Goal: Task Accomplishment & Management: Manage account settings

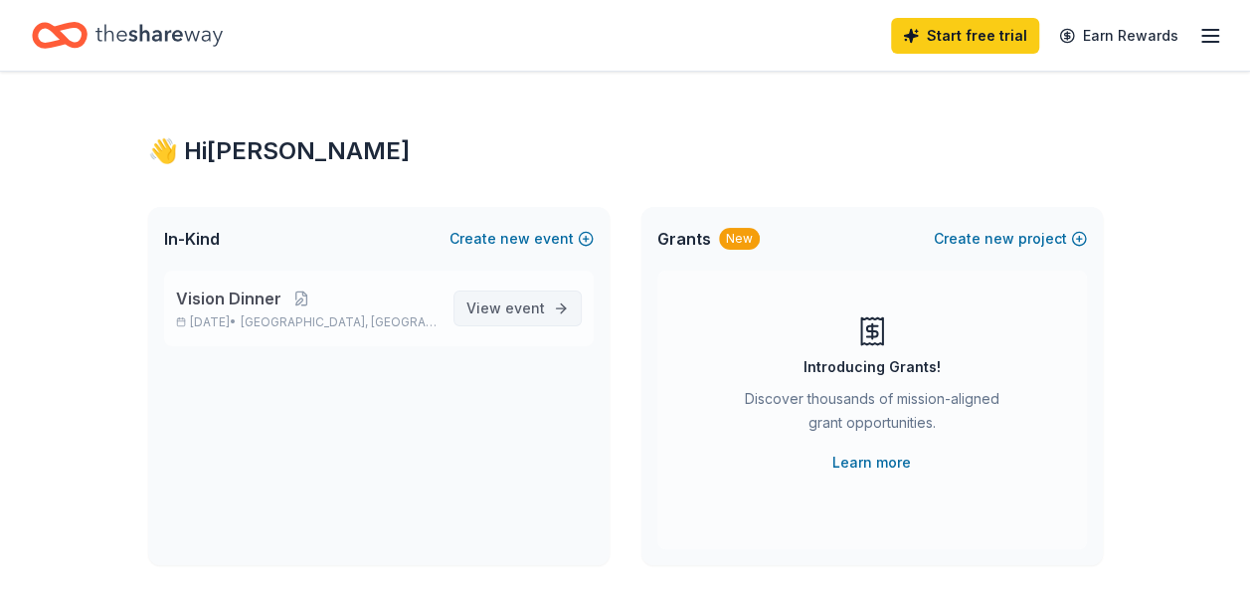
click at [505, 308] on span "View event" at bounding box center [505, 308] width 79 height 24
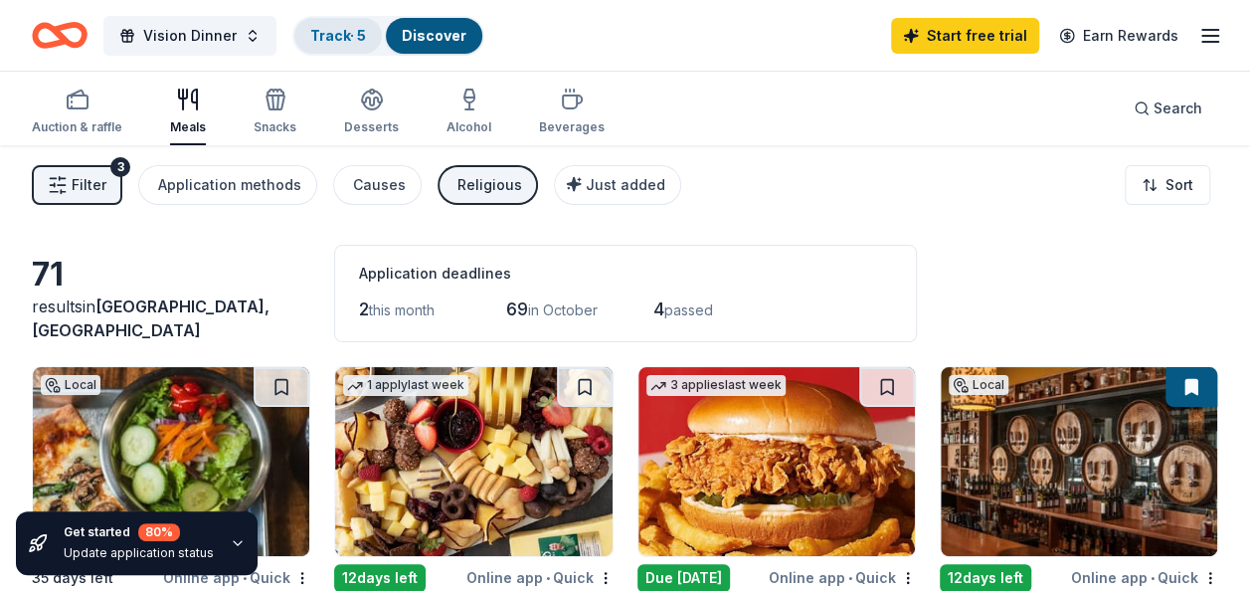
click at [336, 32] on link "Track · 5" at bounding box center [338, 35] width 56 height 17
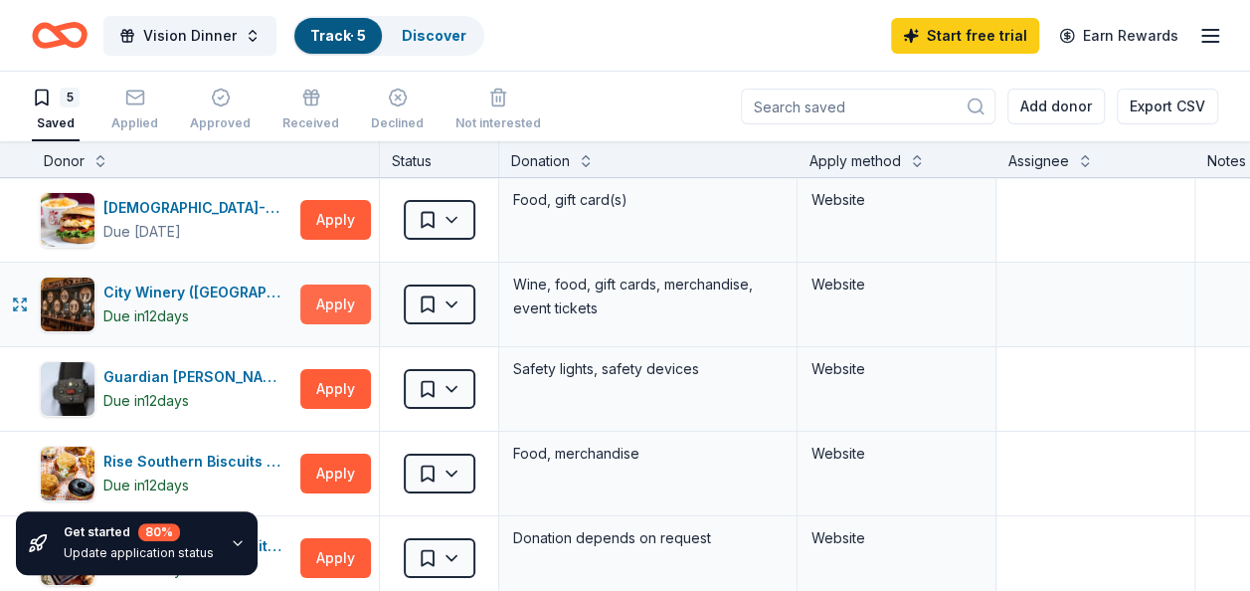
click at [326, 300] on button "Apply" at bounding box center [335, 304] width 71 height 40
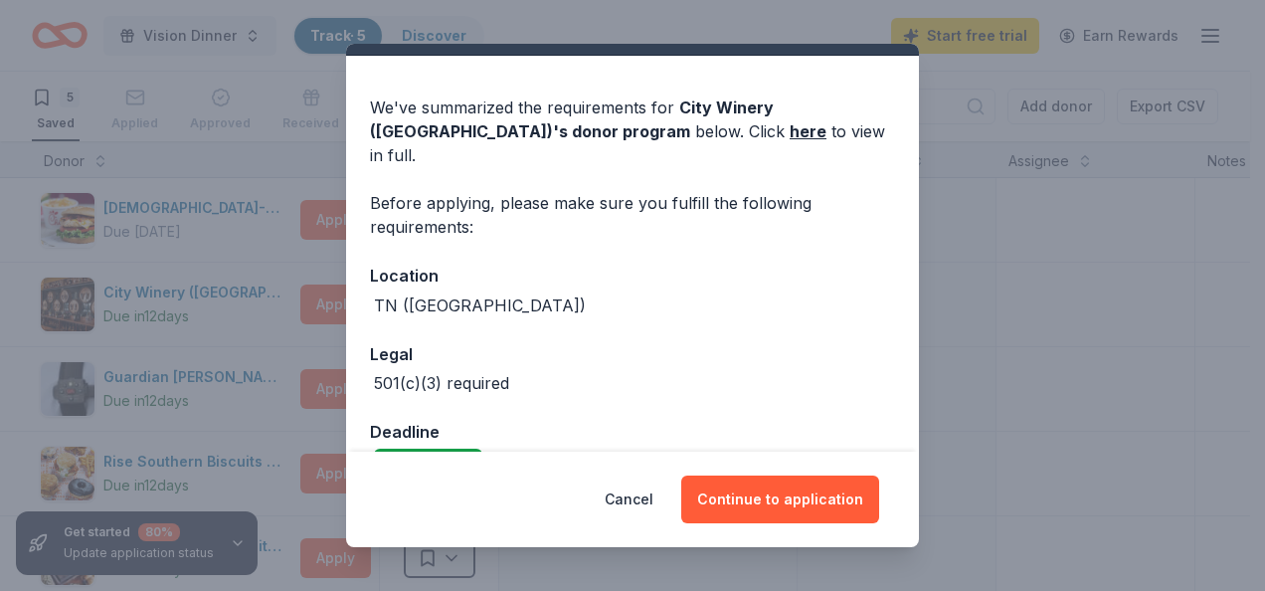
scroll to position [70, 0]
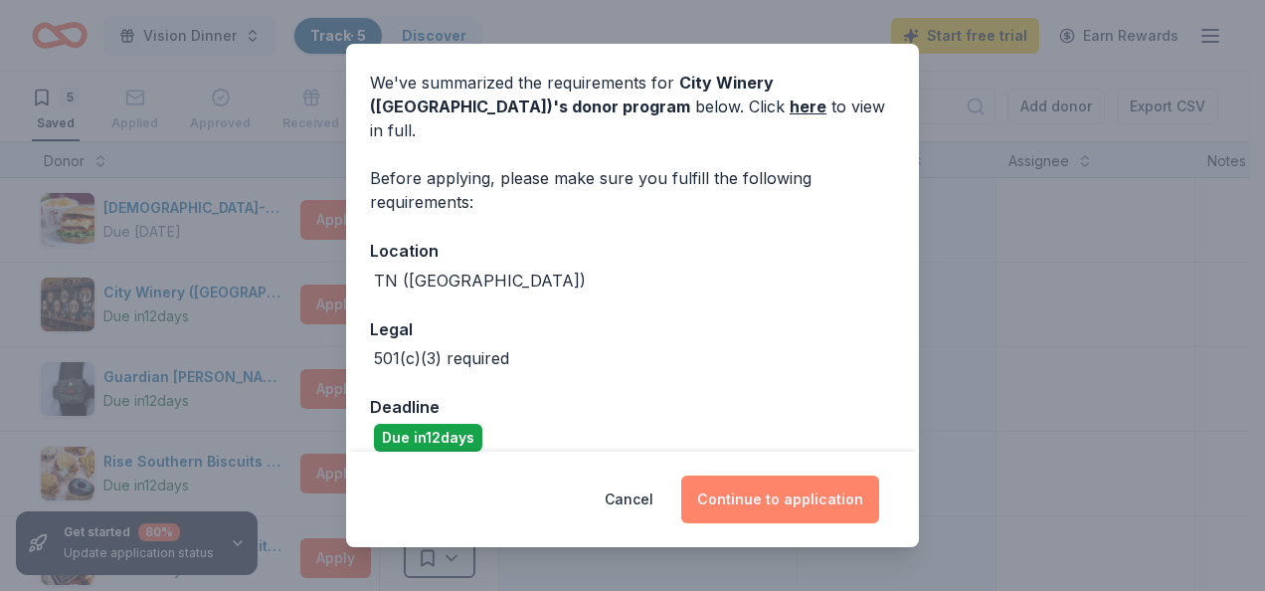
drag, startPoint x: 782, startPoint y: 494, endPoint x: 772, endPoint y: 494, distance: 10.9
click at [779, 494] on button "Continue to application" at bounding box center [780, 499] width 198 height 48
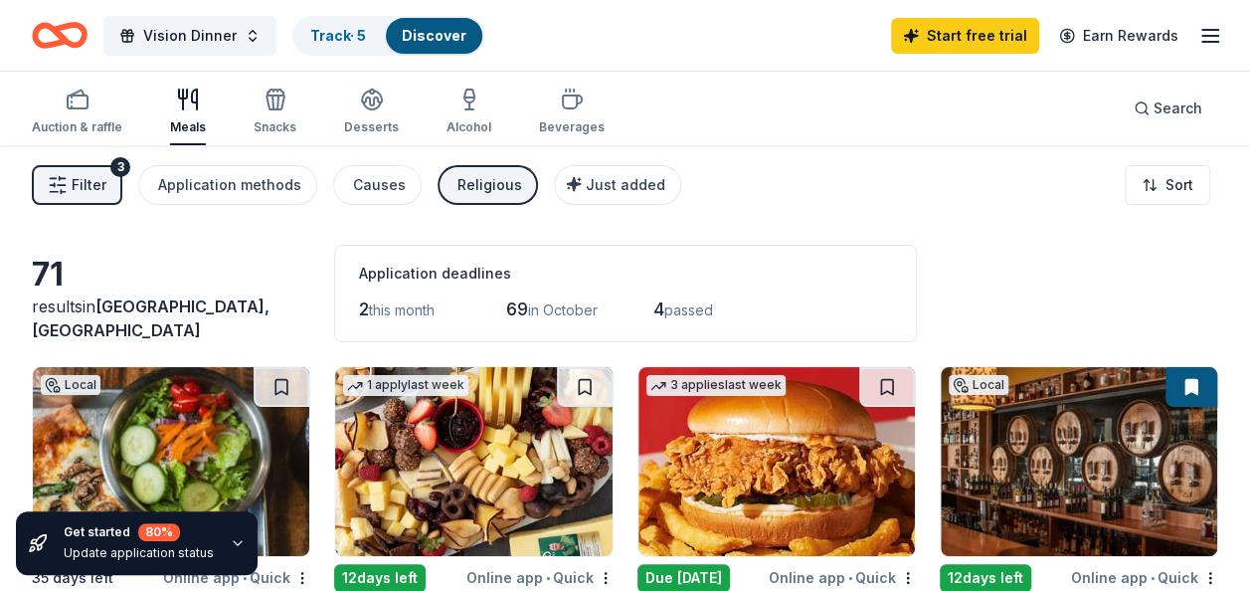
click at [1211, 33] on icon "button" at bounding box center [1210, 36] width 24 height 24
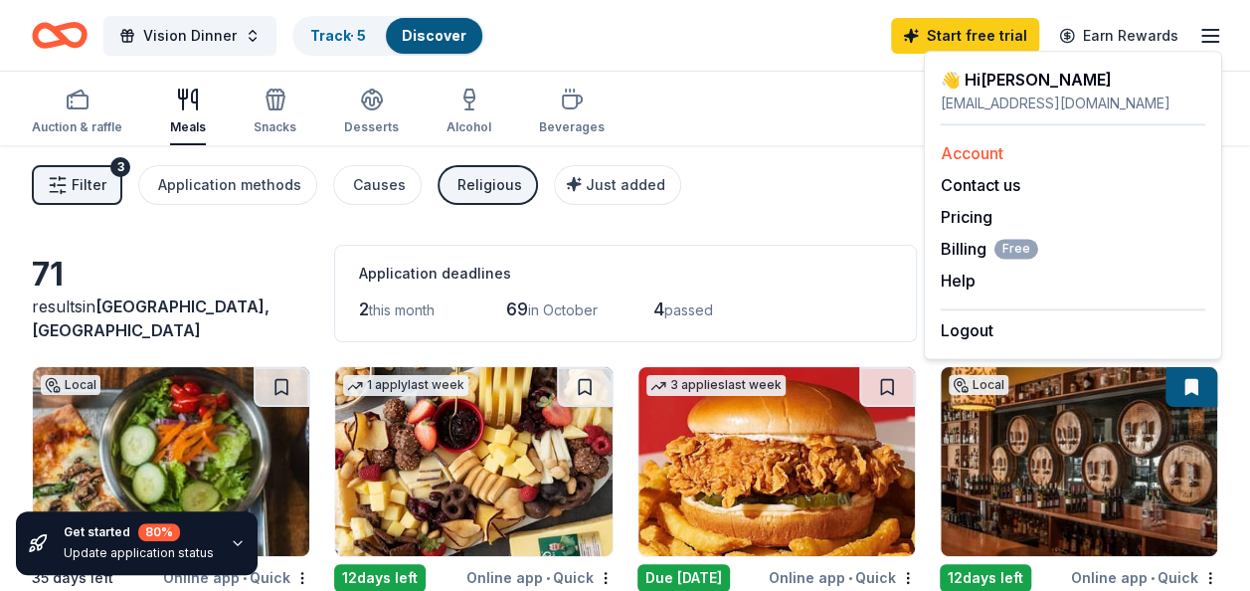
click at [970, 149] on link "Account" at bounding box center [972, 153] width 63 height 20
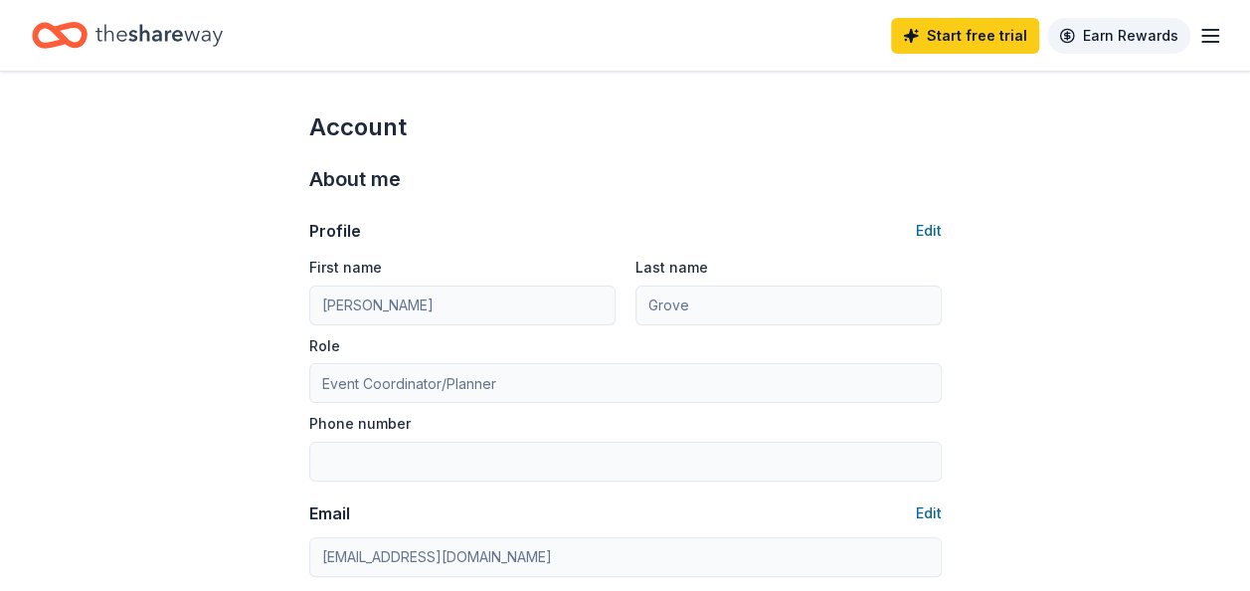
click at [1110, 35] on link "Earn Rewards" at bounding box center [1118, 36] width 143 height 36
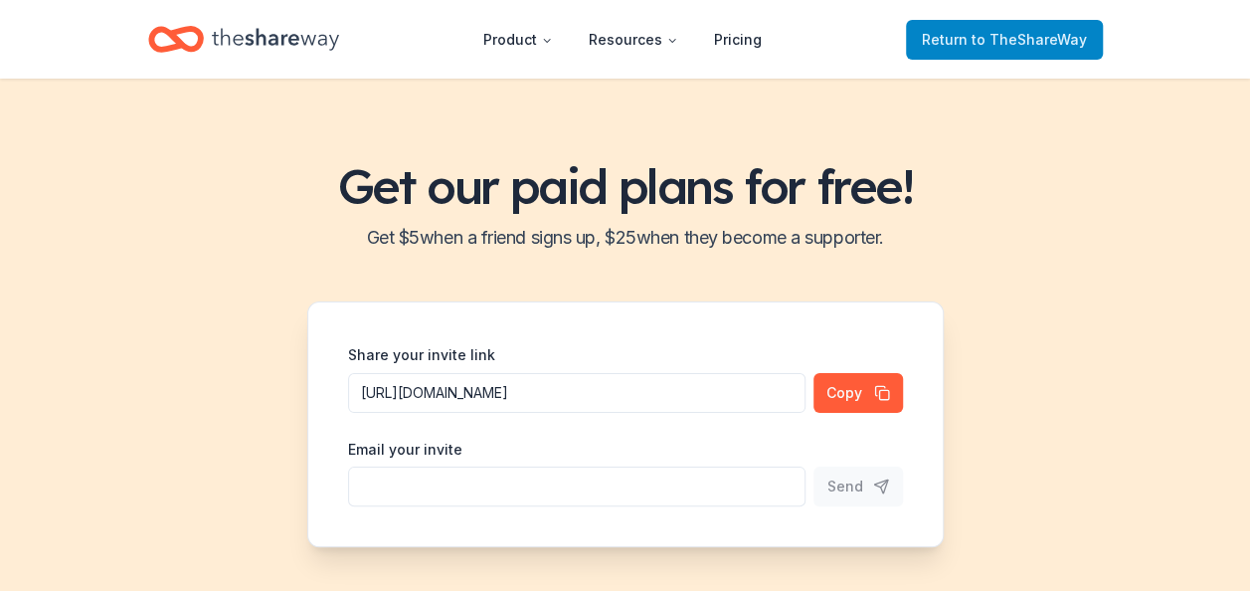
click at [1004, 42] on span "to TheShareWay" at bounding box center [1028, 39] width 115 height 17
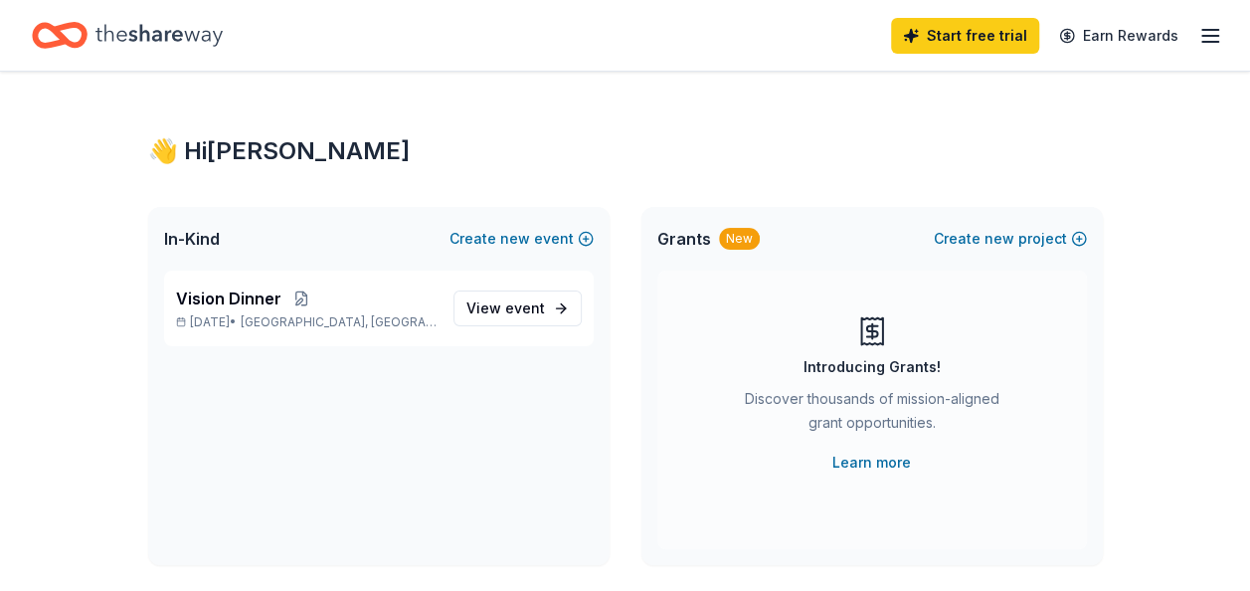
click at [1212, 36] on line "button" at bounding box center [1210, 36] width 16 height 0
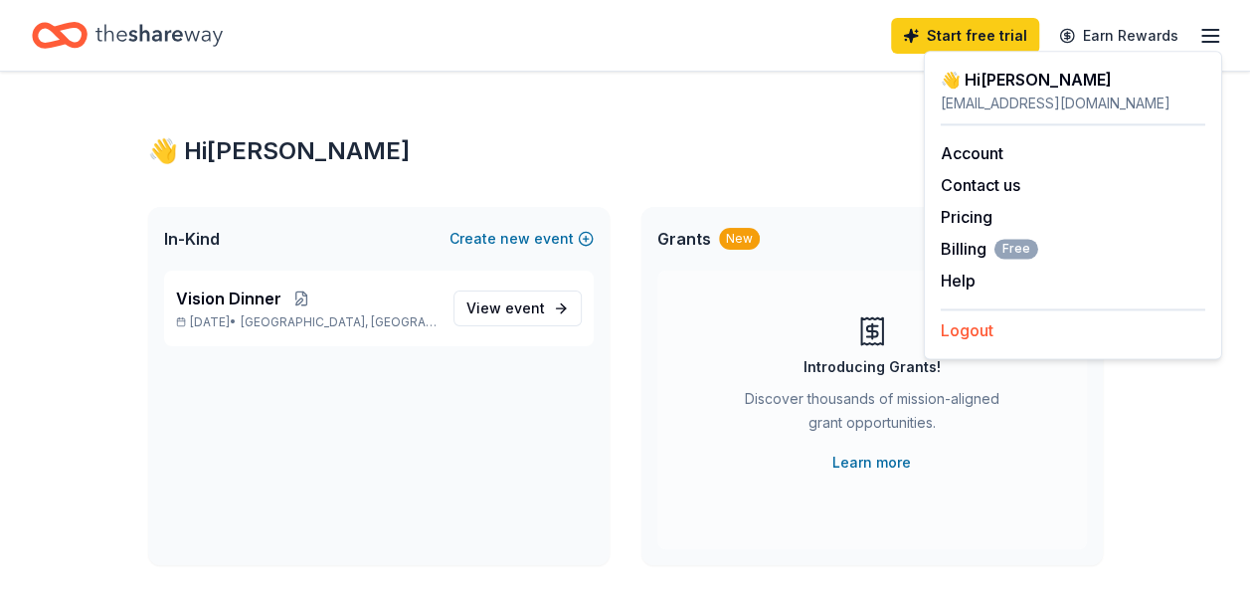
click at [968, 328] on button "Logout" at bounding box center [967, 330] width 53 height 24
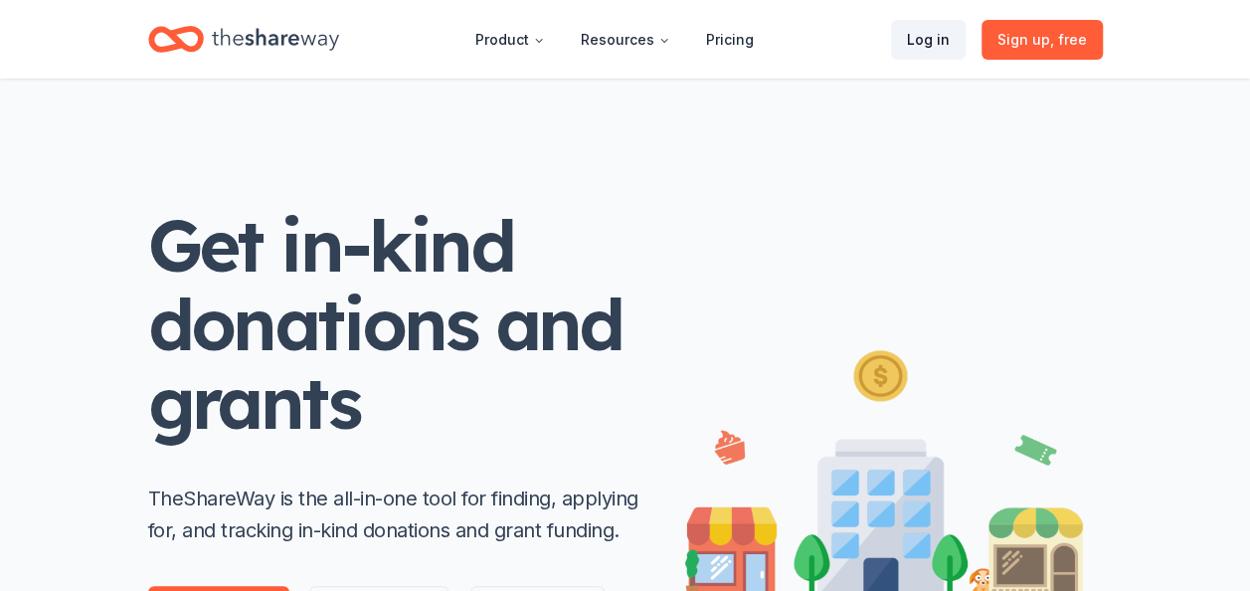
click at [923, 33] on link "Log in" at bounding box center [928, 40] width 75 height 40
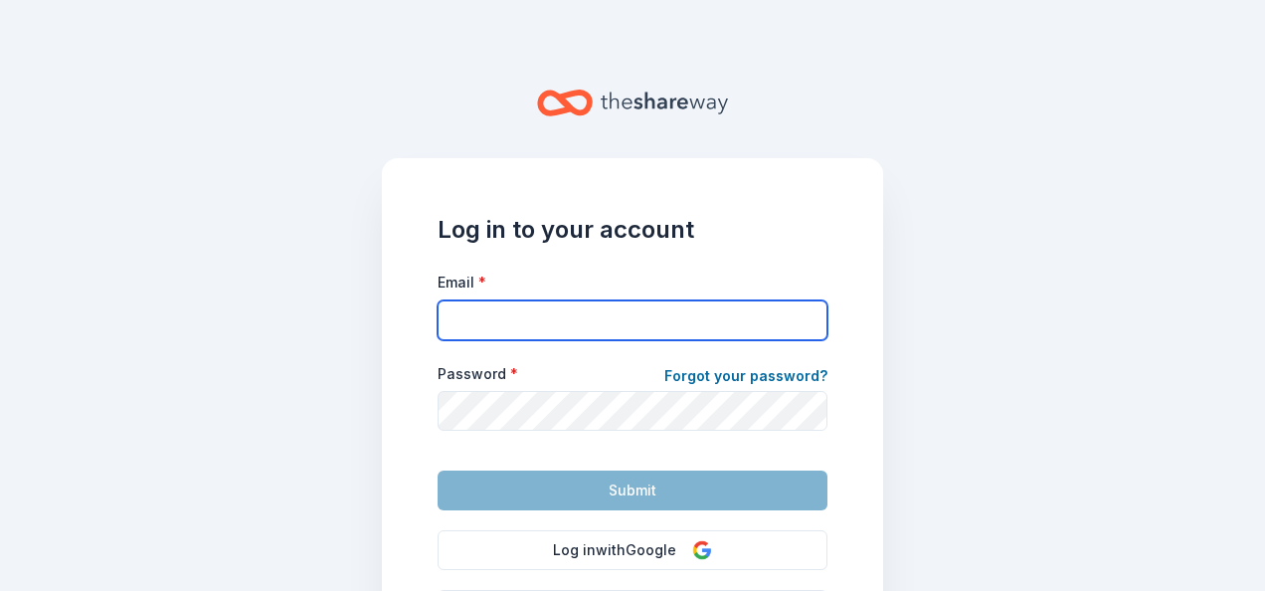
paste input "[EMAIL_ADDRESS][DOMAIN_NAME]"
drag, startPoint x: 521, startPoint y: 316, endPoint x: 287, endPoint y: 322, distance: 233.7
click at [287, 322] on main "Log in to your account Email * [EMAIL_ADDRESS][DOMAIN_NAME] Password * Forgot y…" at bounding box center [632, 295] width 1265 height 591
type input "[PERSON_NAME][EMAIL_ADDRESS][DOMAIN_NAME]"
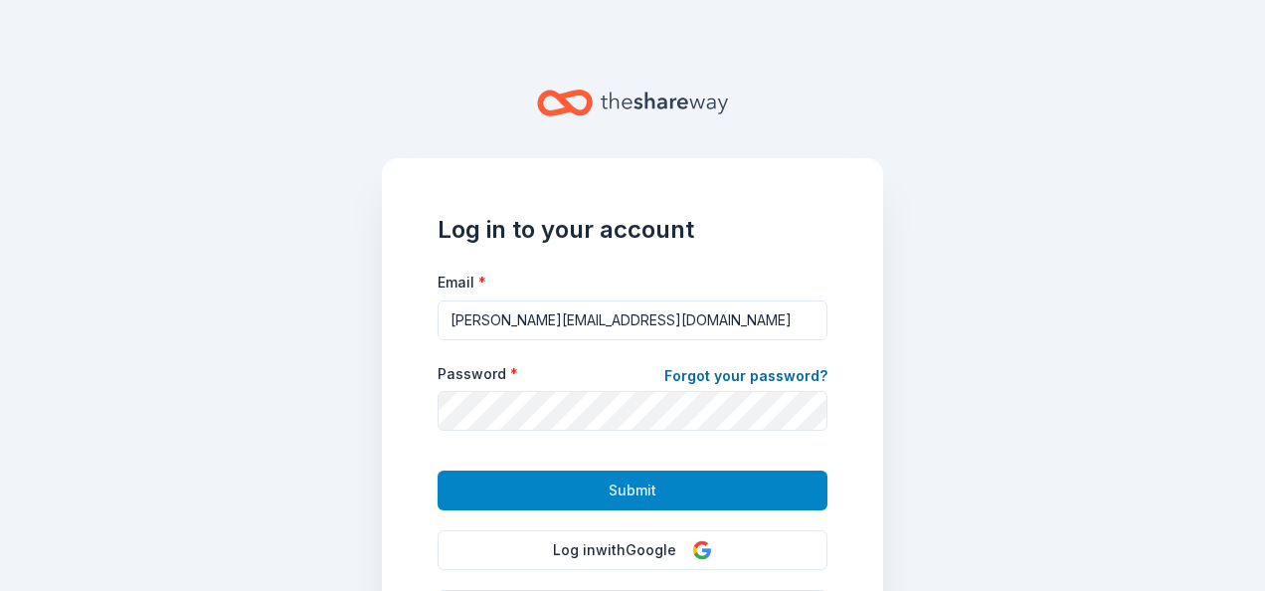
click at [591, 497] on button "Submit" at bounding box center [632, 490] width 390 height 40
